Goal: Browse casually

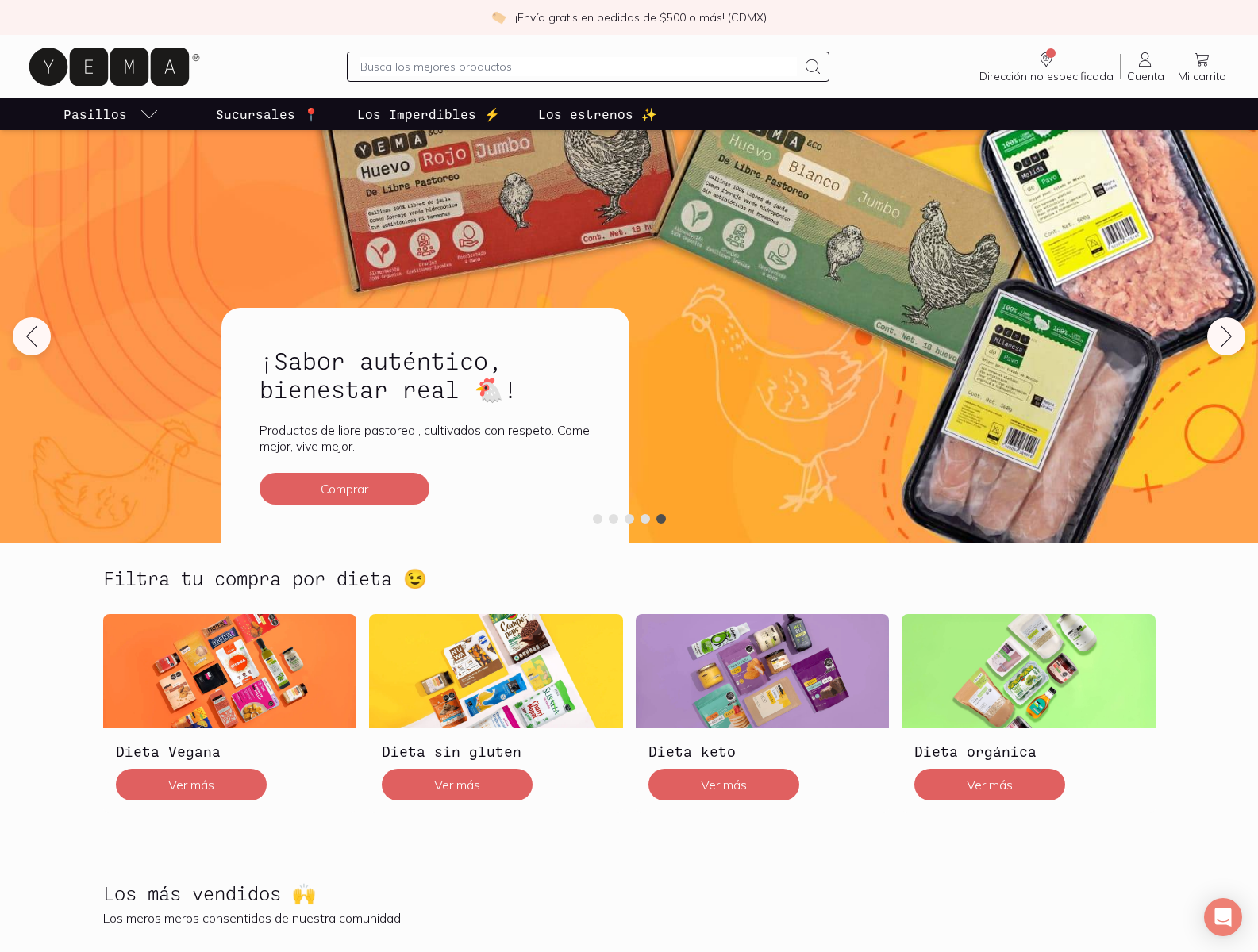
click at [267, 114] on p "Sucursales 📍" at bounding box center [267, 114] width 103 height 19
type input "nessus_was_textwx9q6fxm"
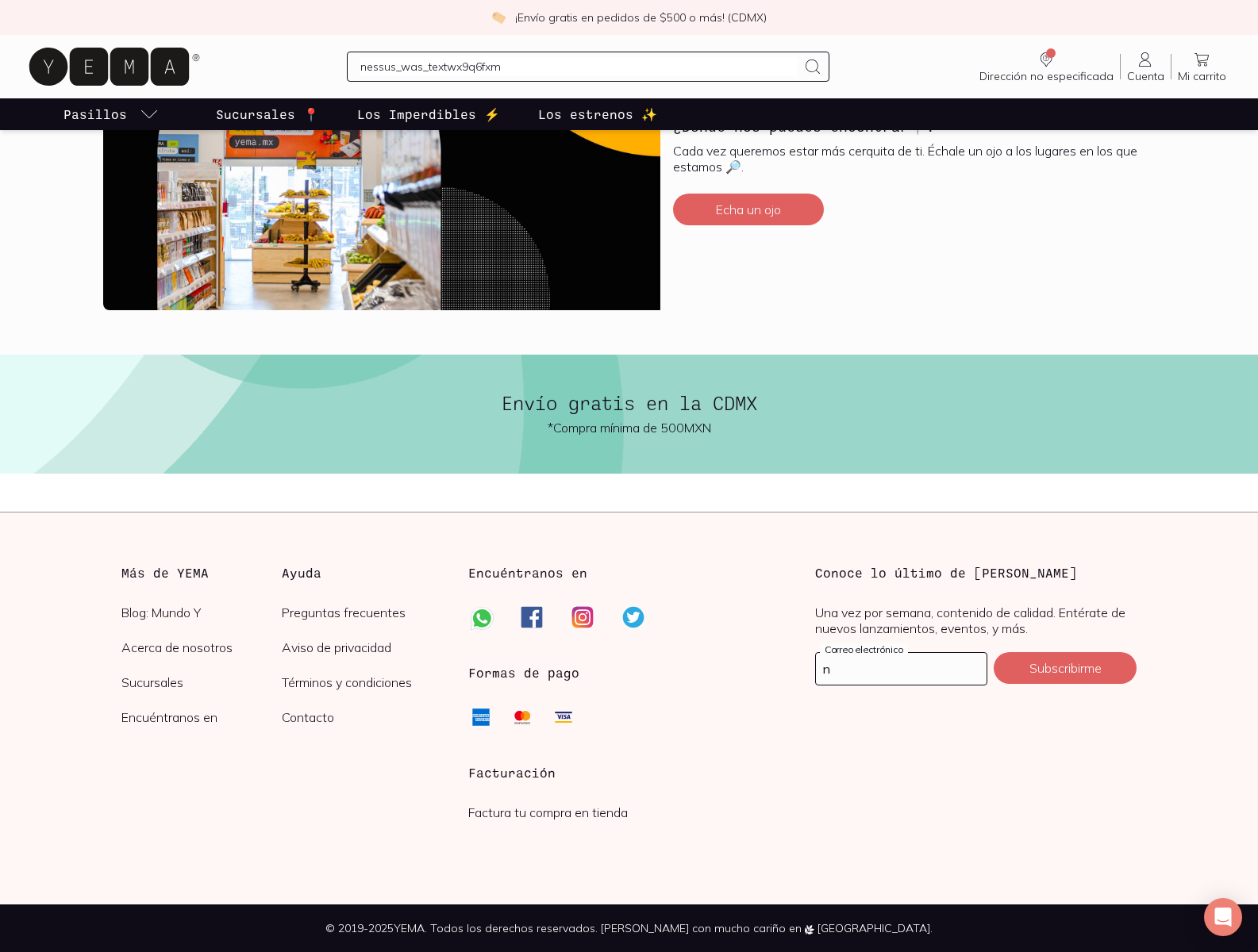
scroll to position [514, 0]
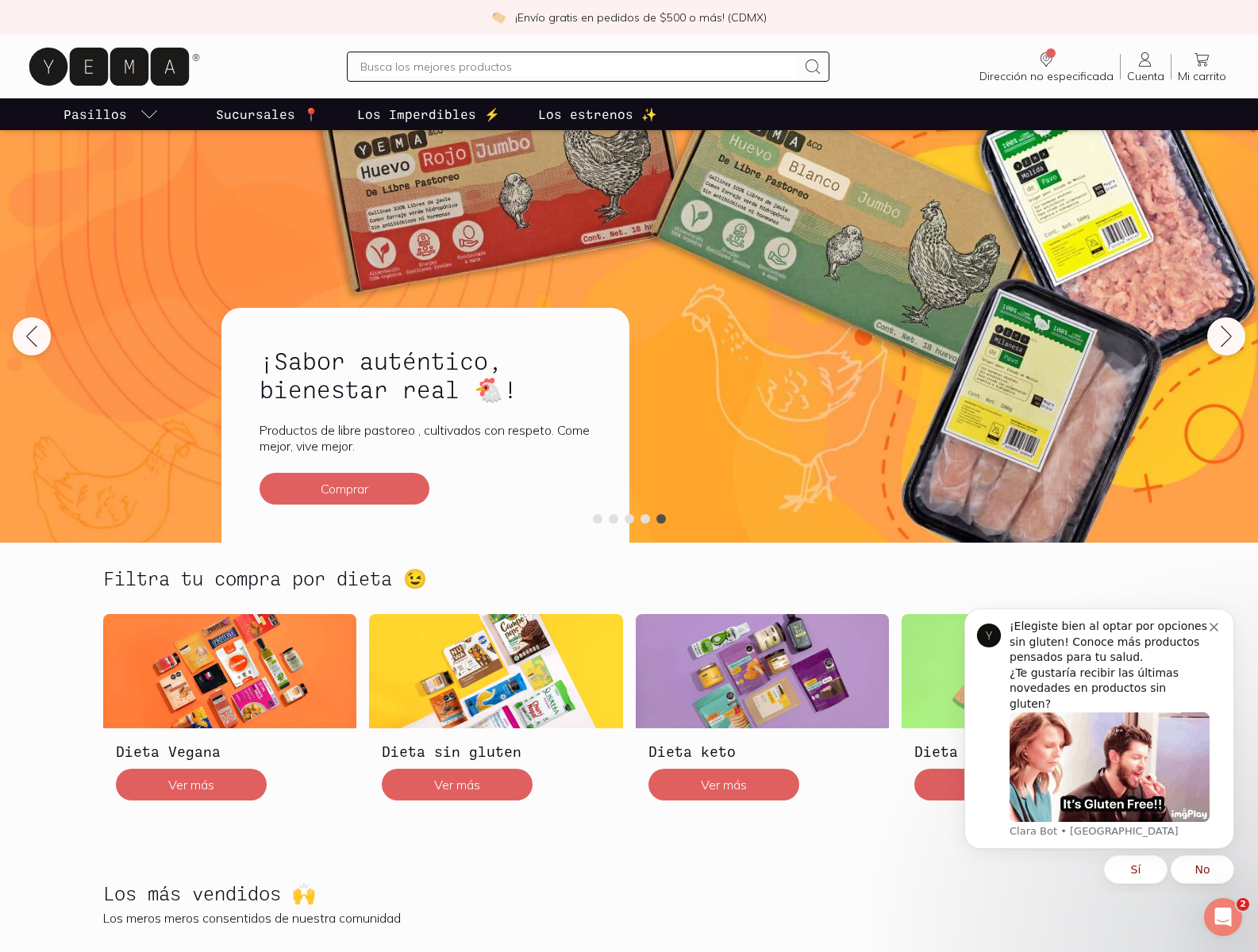
scroll to position [266, 0]
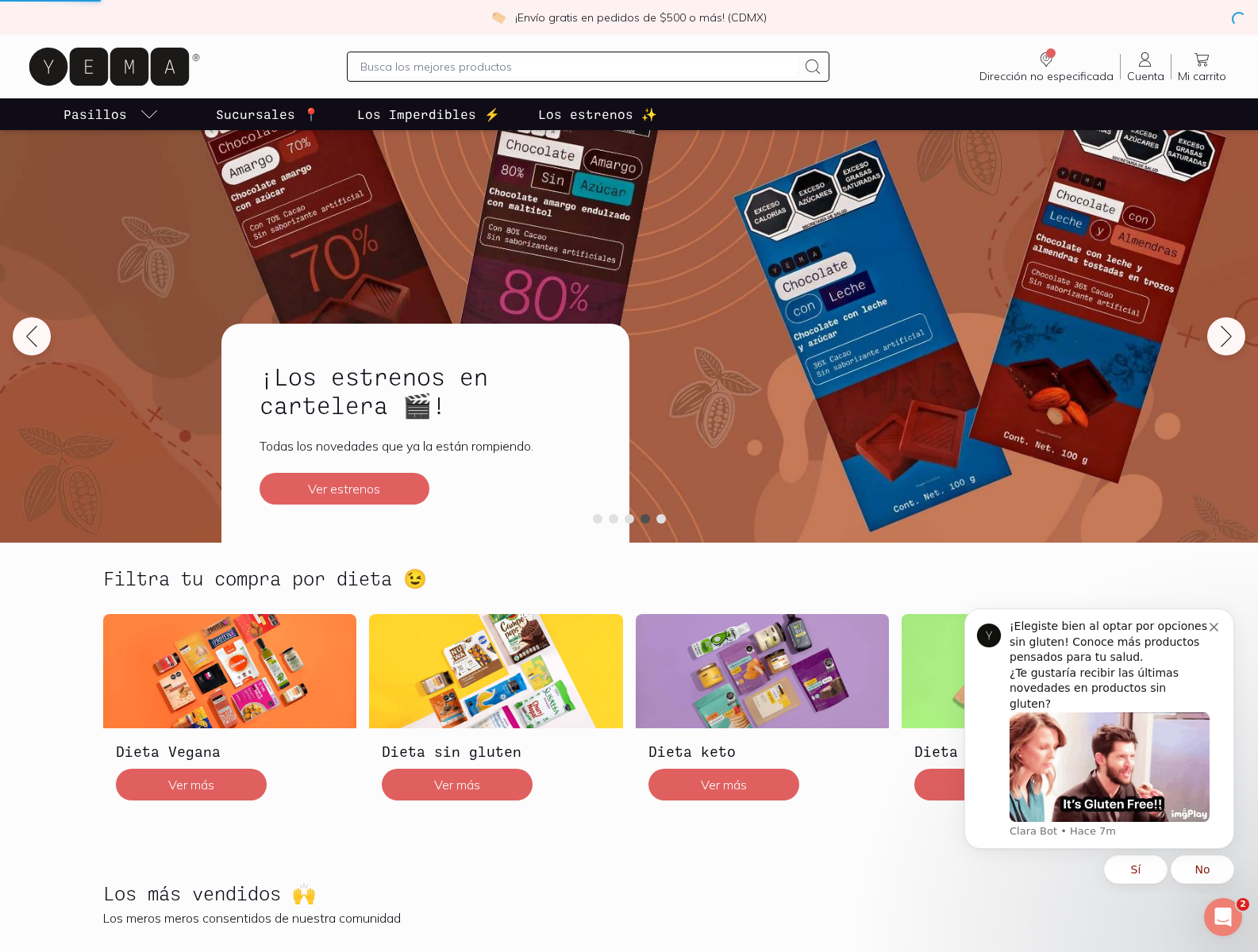
scroll to position [1008, 0]
